Goal: Task Accomplishment & Management: Complete application form

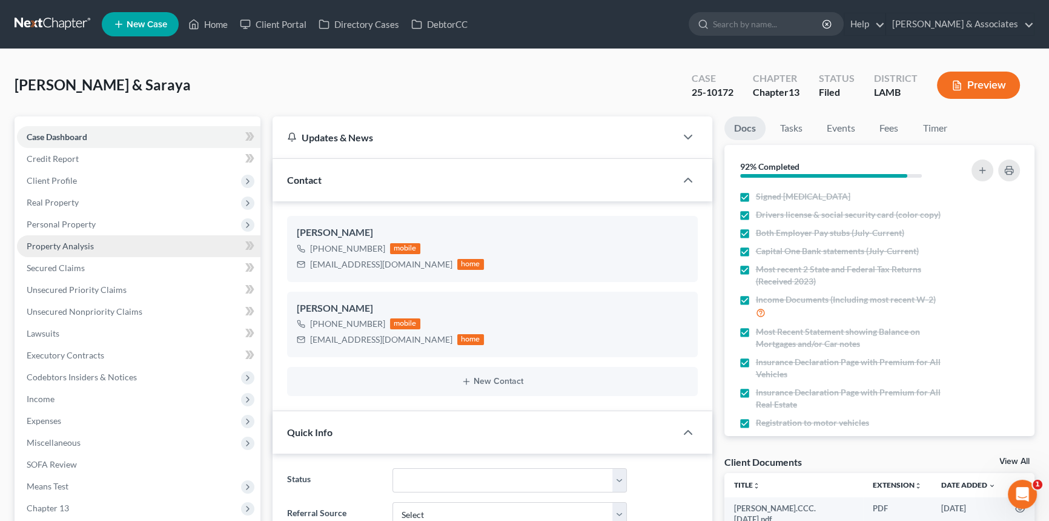
scroll to position [189, 0]
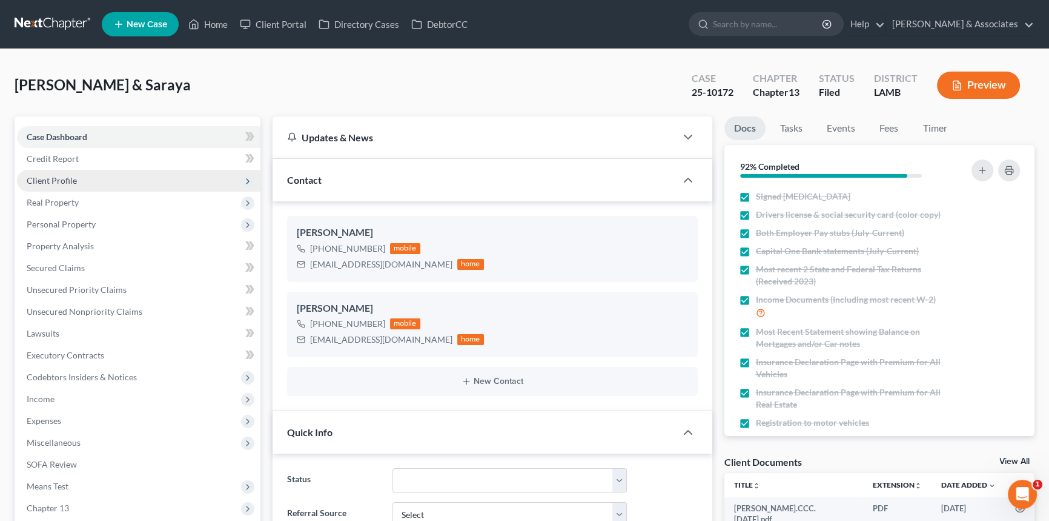
click at [84, 187] on span "Client Profile" at bounding box center [139, 181] width 244 height 22
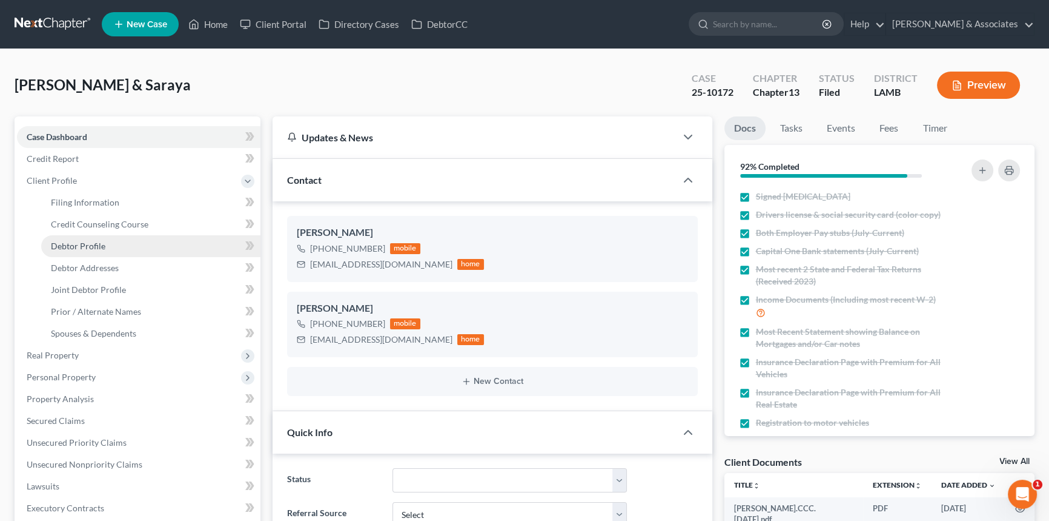
click at [87, 235] on link "Debtor Profile" at bounding box center [150, 246] width 219 height 22
select select "1"
select select "2"
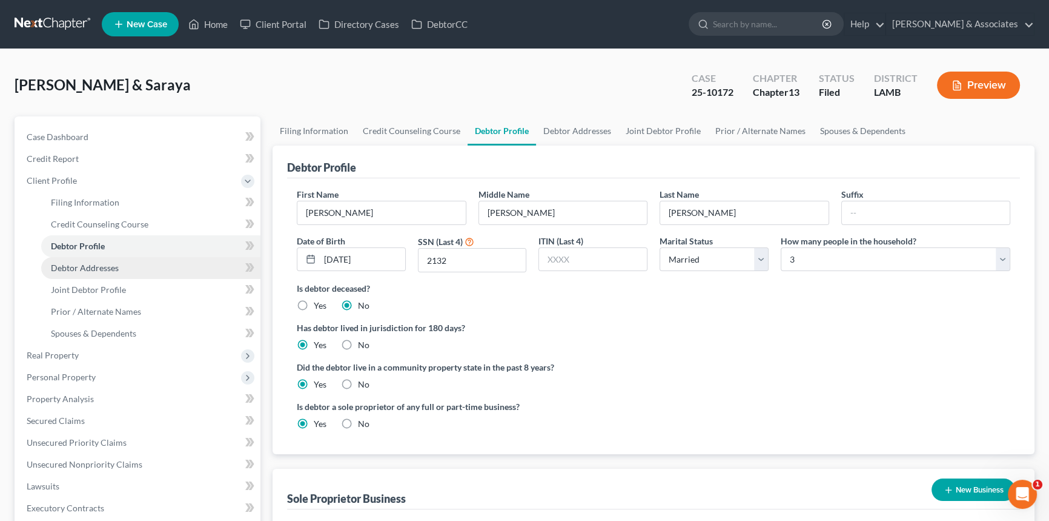
click at [94, 262] on span "Debtor Addresses" at bounding box center [85, 267] width 68 height 10
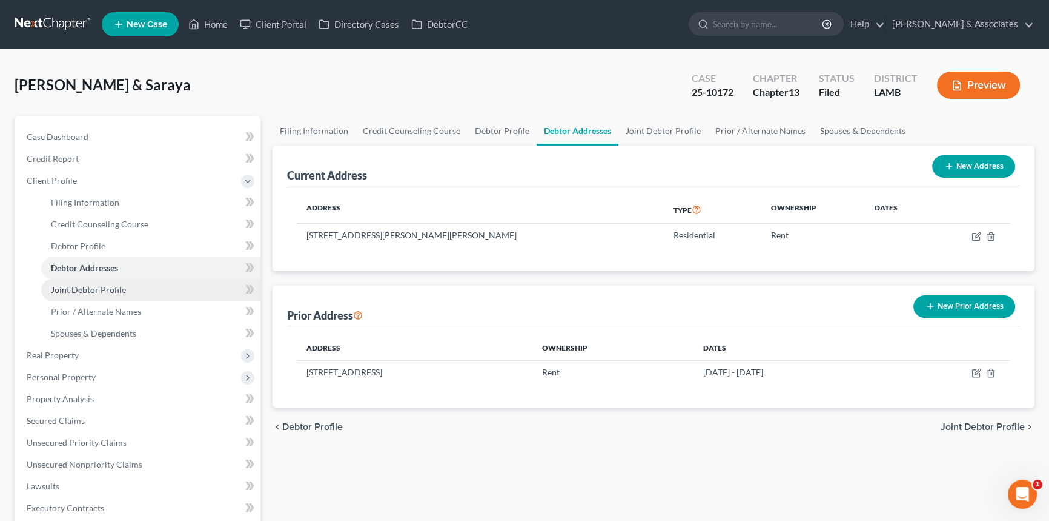
click at [98, 291] on span "Joint Debtor Profile" at bounding box center [88, 289] width 75 height 10
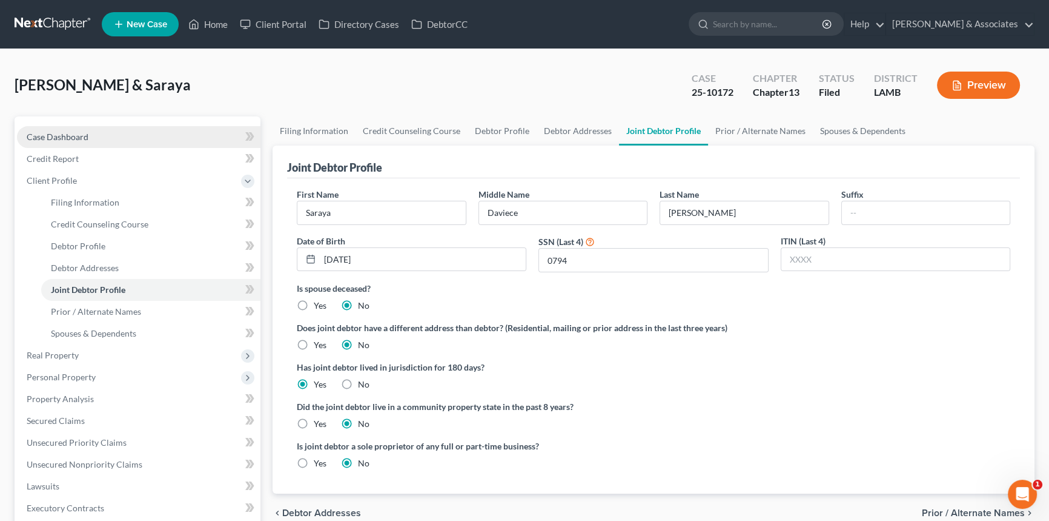
click at [55, 127] on link "Case Dashboard" at bounding box center [139, 137] width 244 height 22
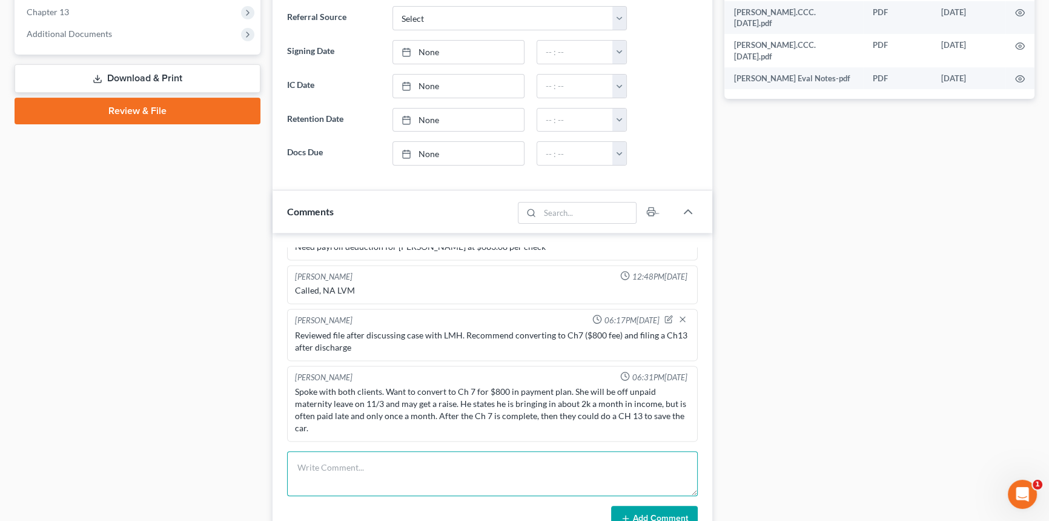
scroll to position [189, 0]
click at [349, 453] on textarea at bounding box center [492, 473] width 411 height 45
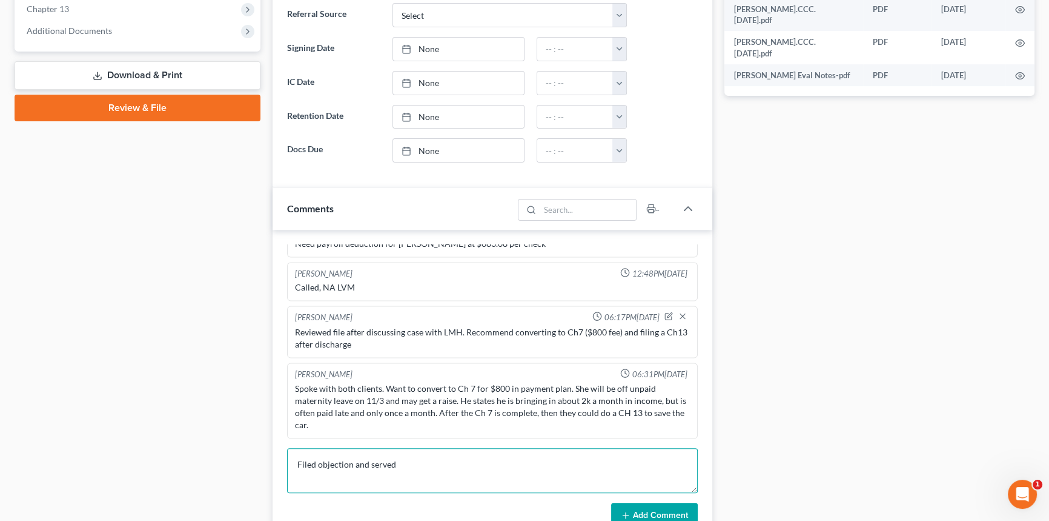
scroll to position [551, 0]
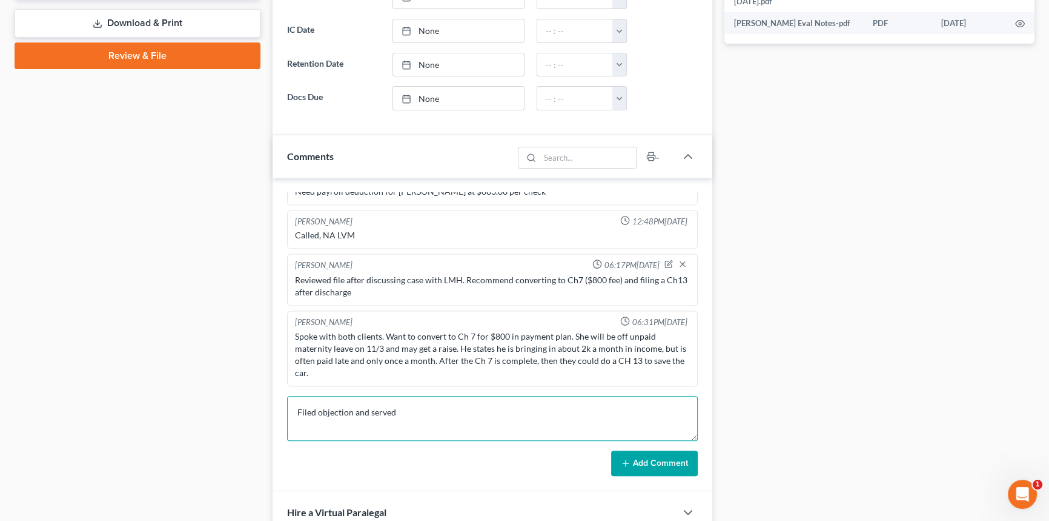
type textarea "Filed objection and served"
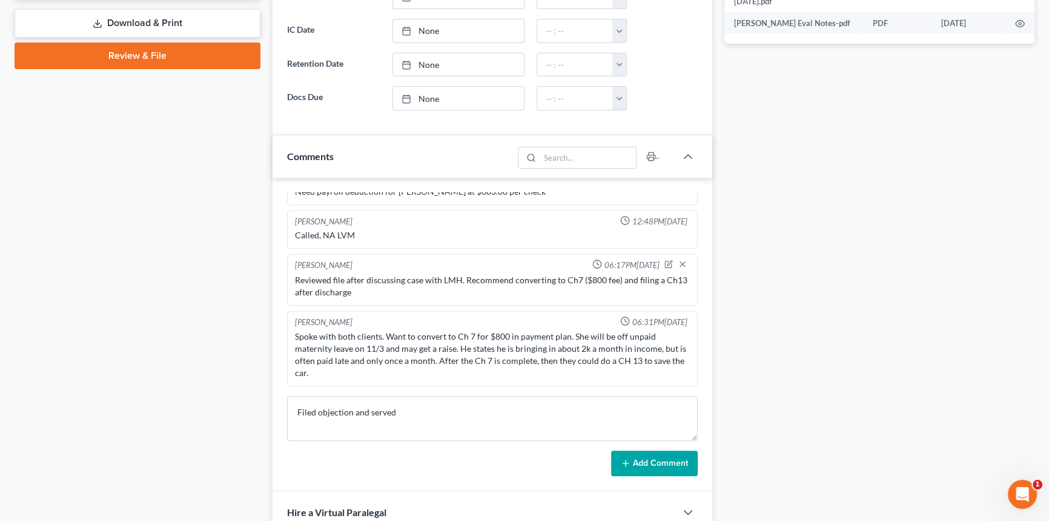
click at [660, 464] on button "Add Comment" at bounding box center [654, 462] width 87 height 25
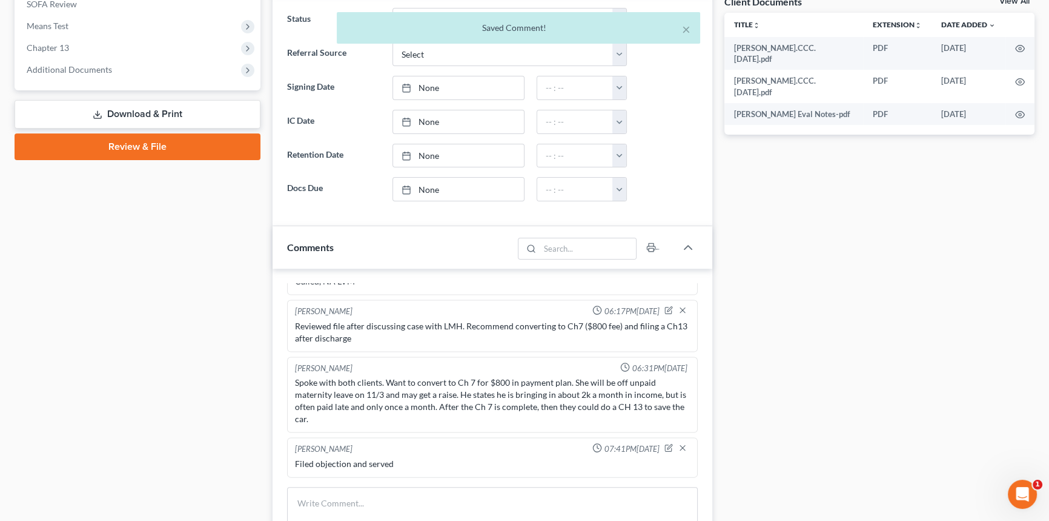
scroll to position [220, 0]
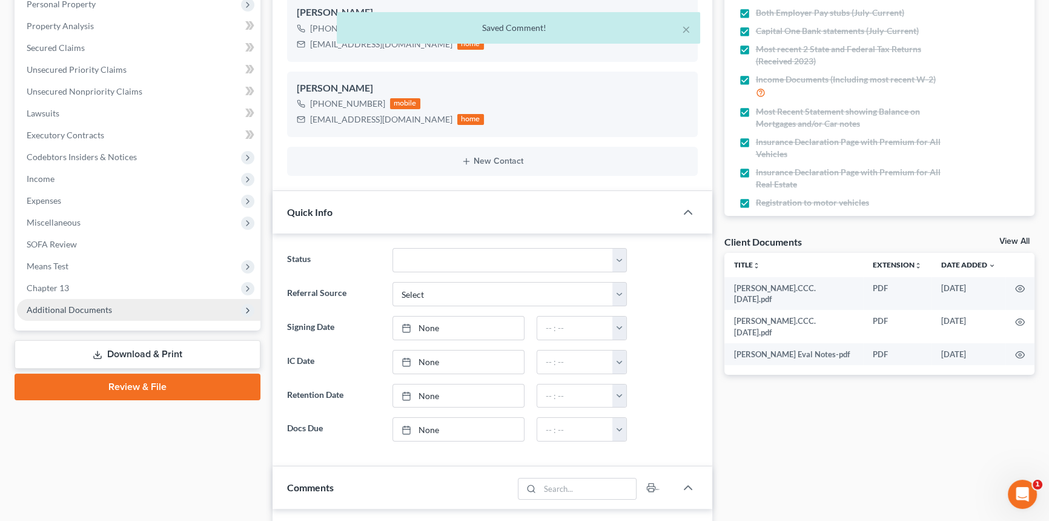
click at [78, 307] on span "Additional Documents" at bounding box center [69, 309] width 85 height 10
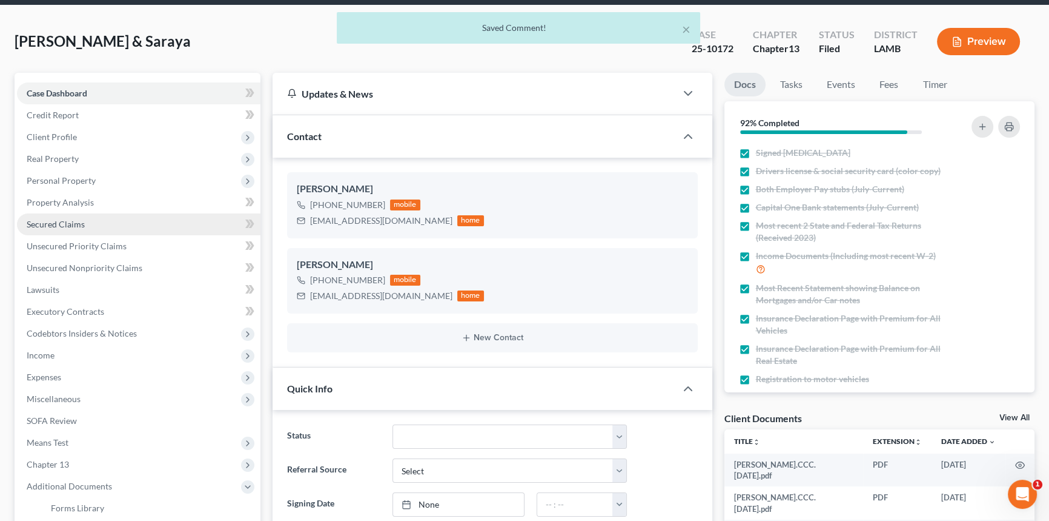
scroll to position [0, 0]
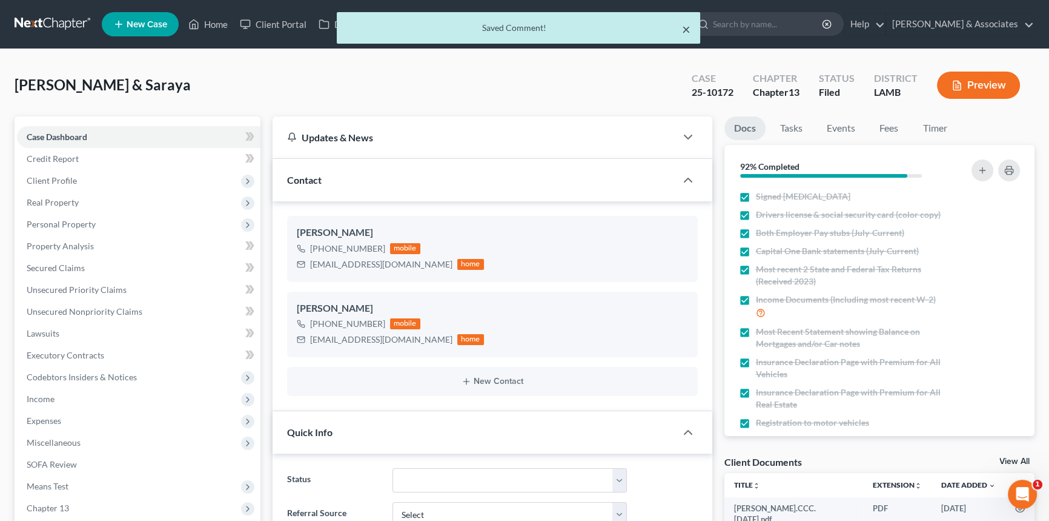
click at [688, 26] on button "×" at bounding box center [686, 29] width 8 height 15
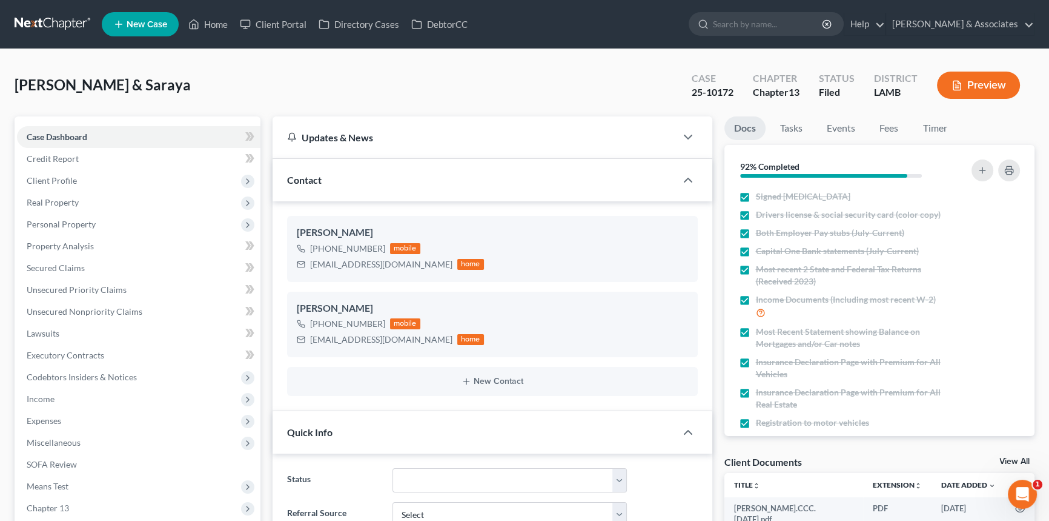
click at [45, 23] on link at bounding box center [54, 24] width 78 height 22
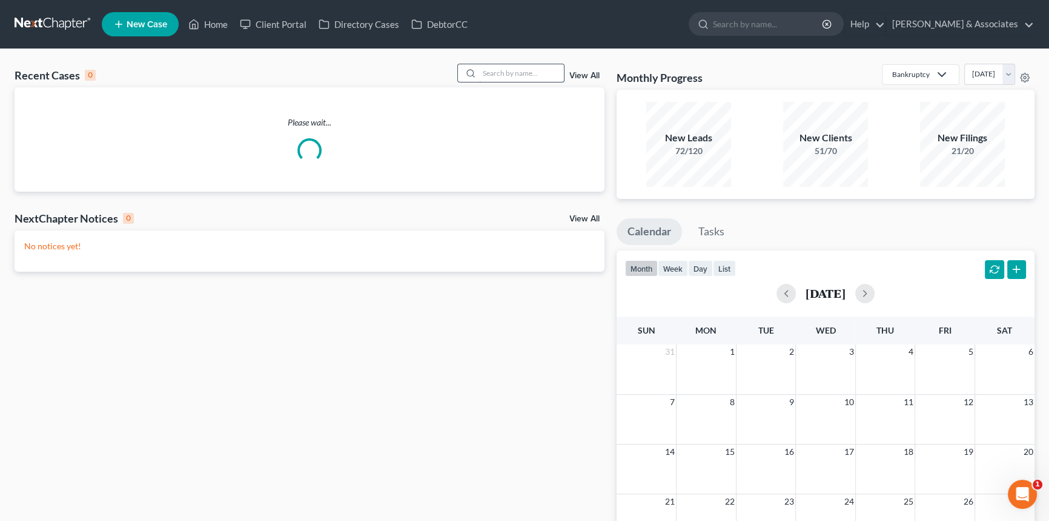
click at [519, 78] on input "search" at bounding box center [521, 73] width 85 height 18
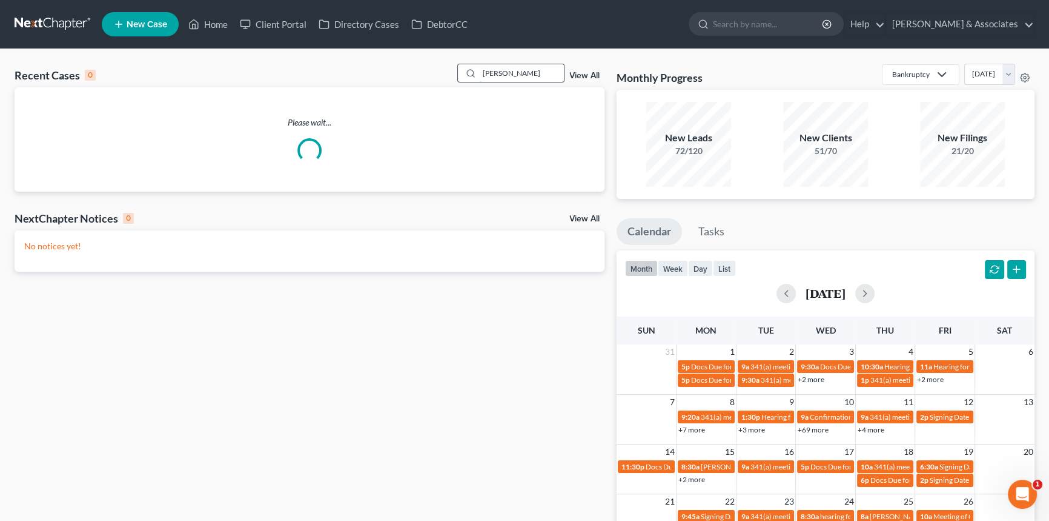
type input "pitts"
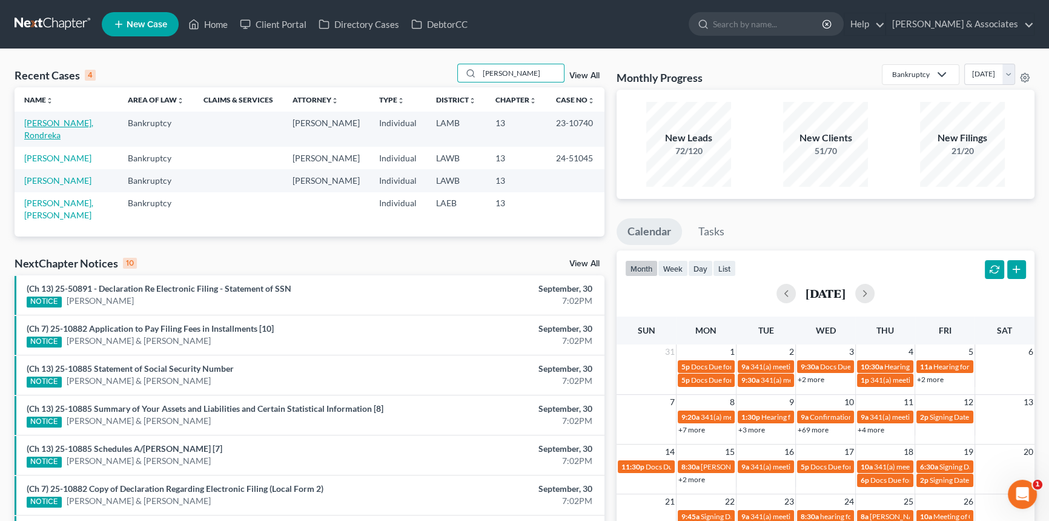
click at [70, 121] on link "Pitts, Rondreka" at bounding box center [58, 129] width 69 height 22
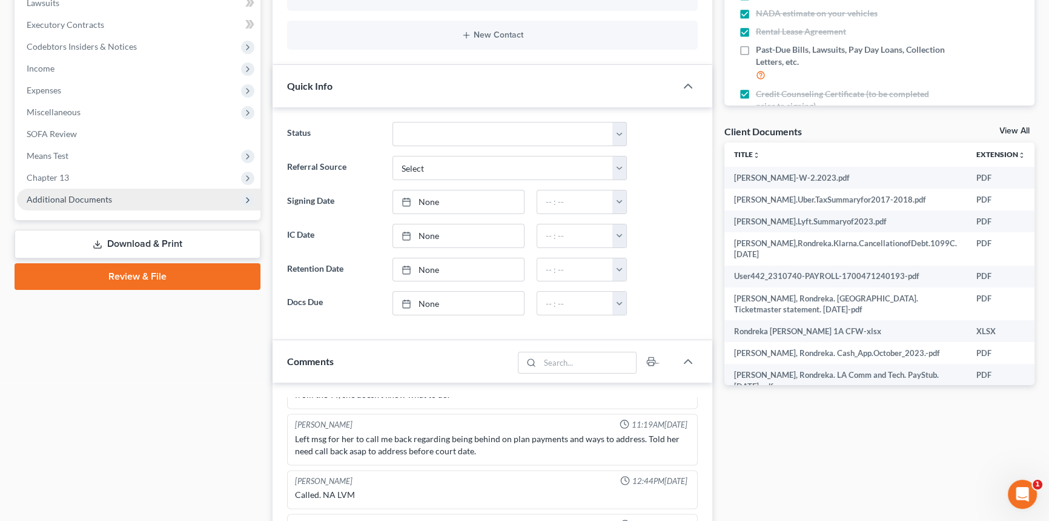
click at [85, 200] on span "Additional Documents" at bounding box center [69, 199] width 85 height 10
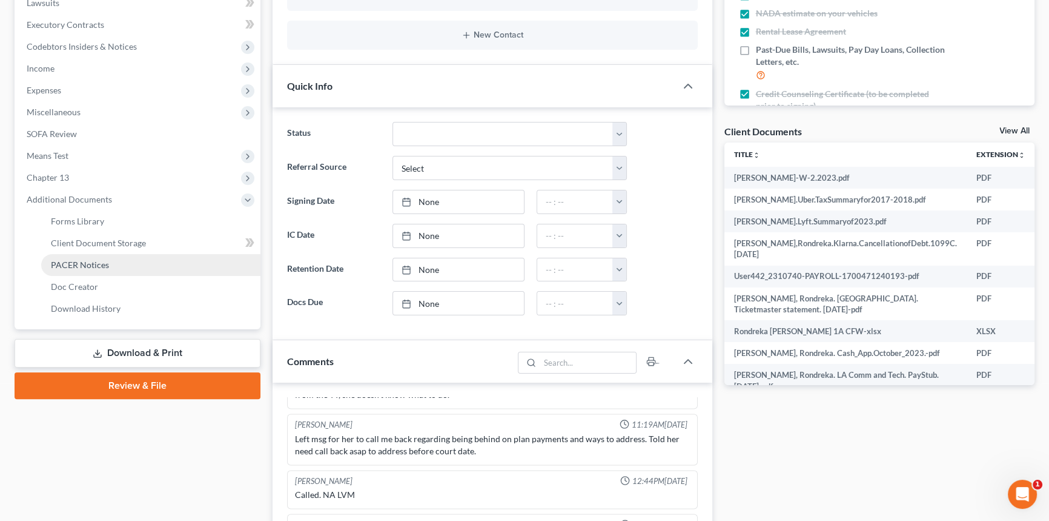
click at [94, 262] on span "PACER Notices" at bounding box center [80, 264] width 58 height 10
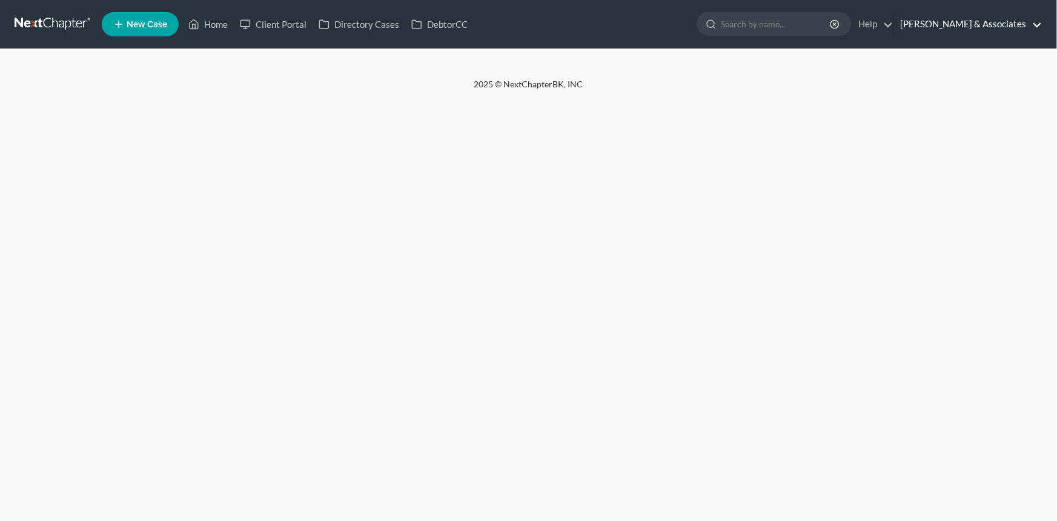
select select "1"
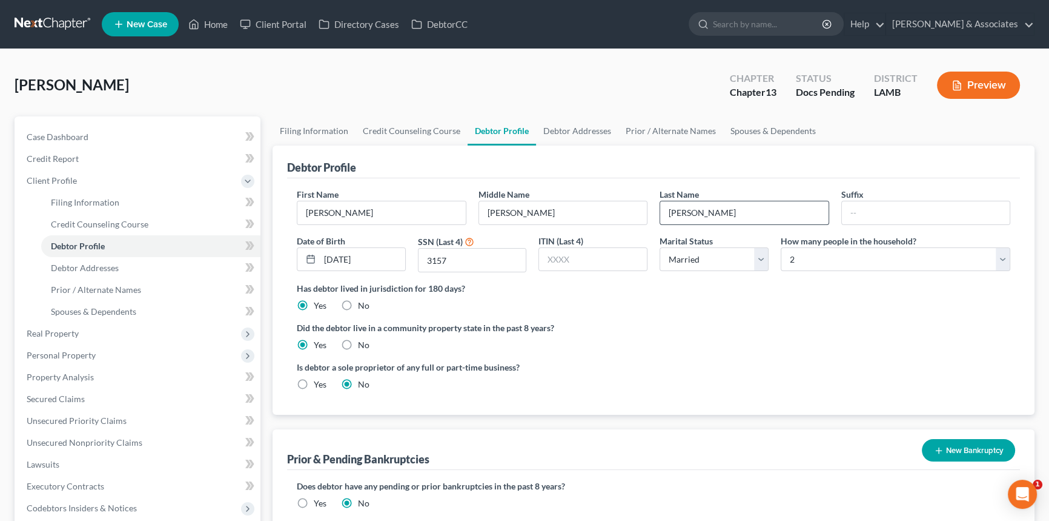
radio input "true"
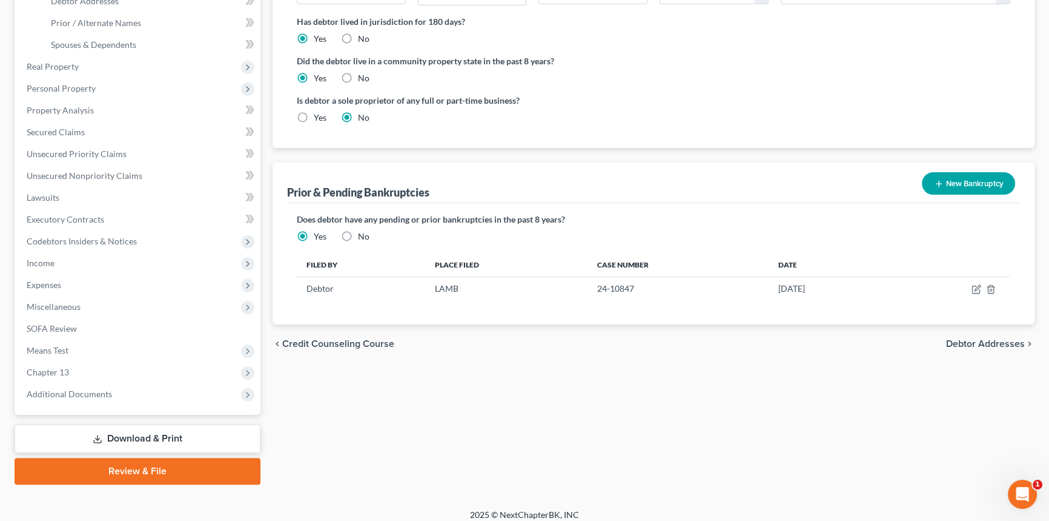
scroll to position [274, 0]
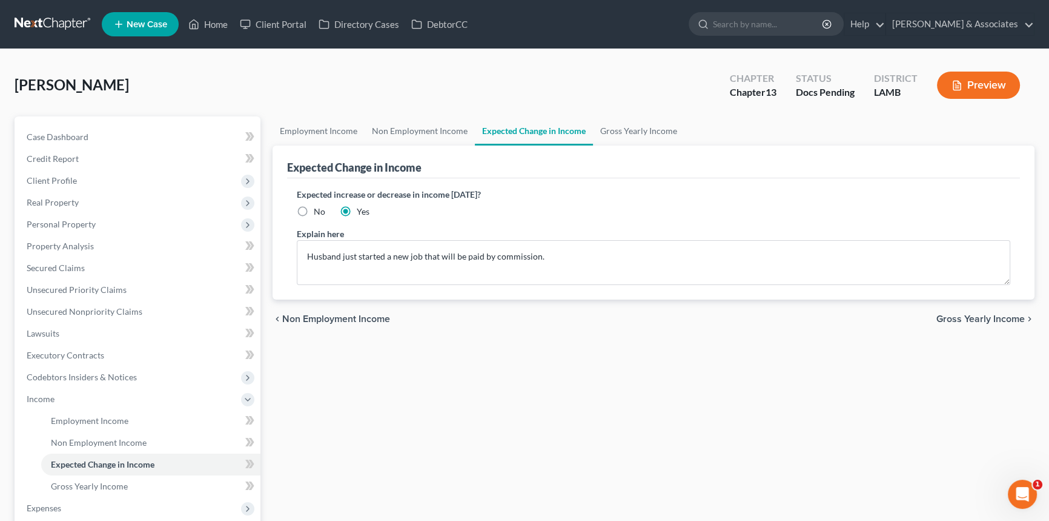
click at [598, 370] on div "Employment Income Non Employment Income Expected Change in Income Gross Yearly …" at bounding box center [654, 411] width 774 height 591
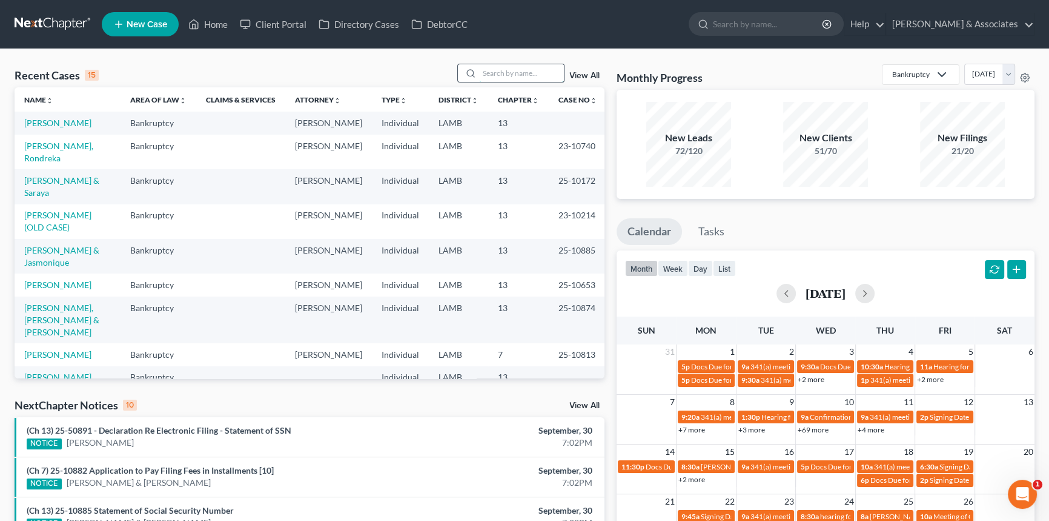
click at [534, 72] on input "search" at bounding box center [521, 73] width 85 height 18
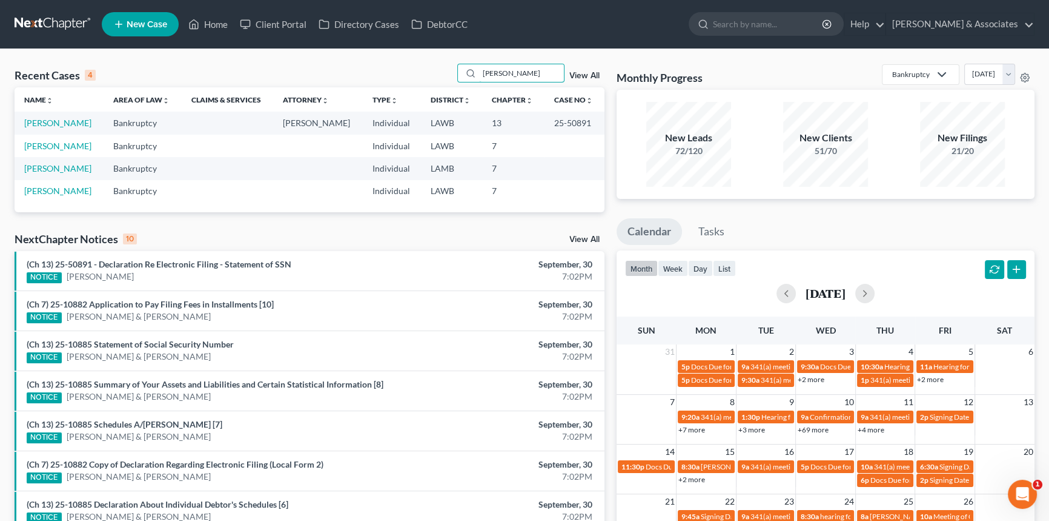
type input "[PERSON_NAME]"
